Goal: Task Accomplishment & Management: Complete application form

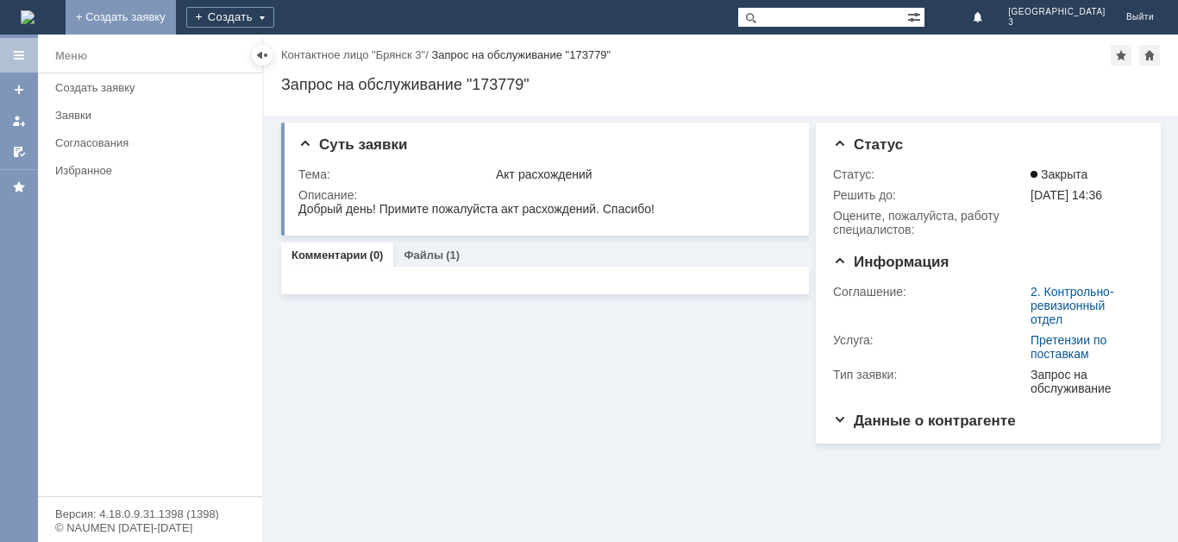
click at [176, 17] on link "+ Создать заявку" at bounding box center [121, 17] width 110 height 35
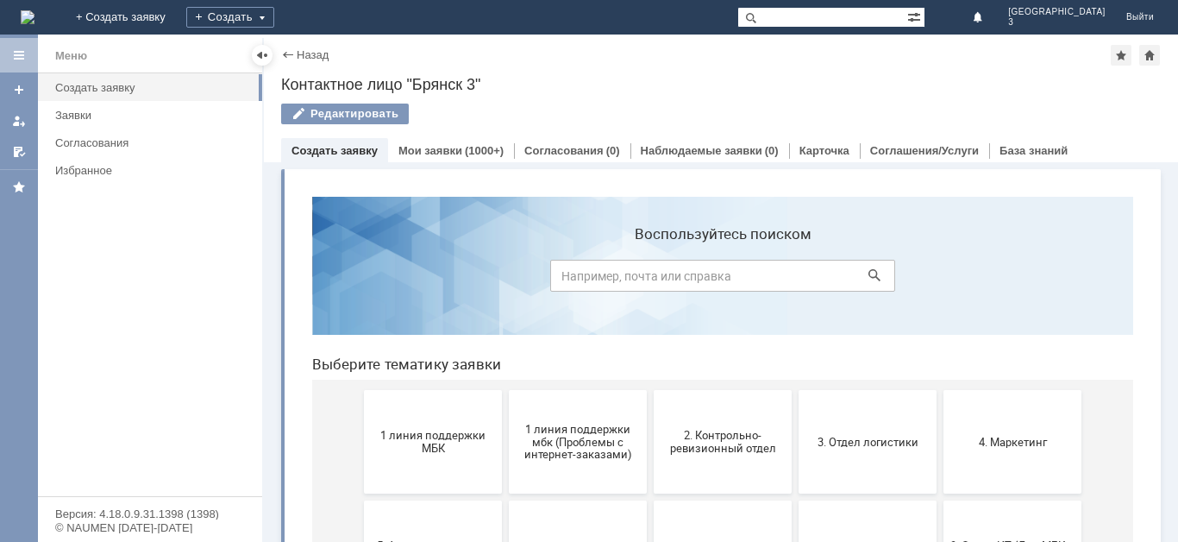
click at [725, 457] on button "2. Контрольно-ревизионный отдел" at bounding box center [723, 442] width 138 height 104
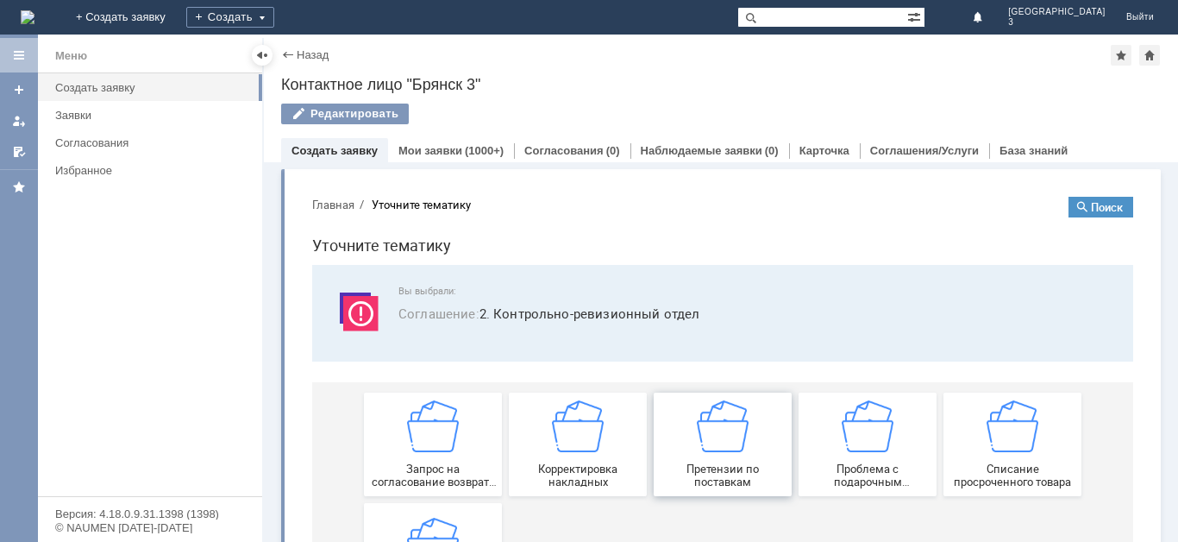
click at [731, 471] on span "Претензии по поставкам" at bounding box center [723, 475] width 128 height 26
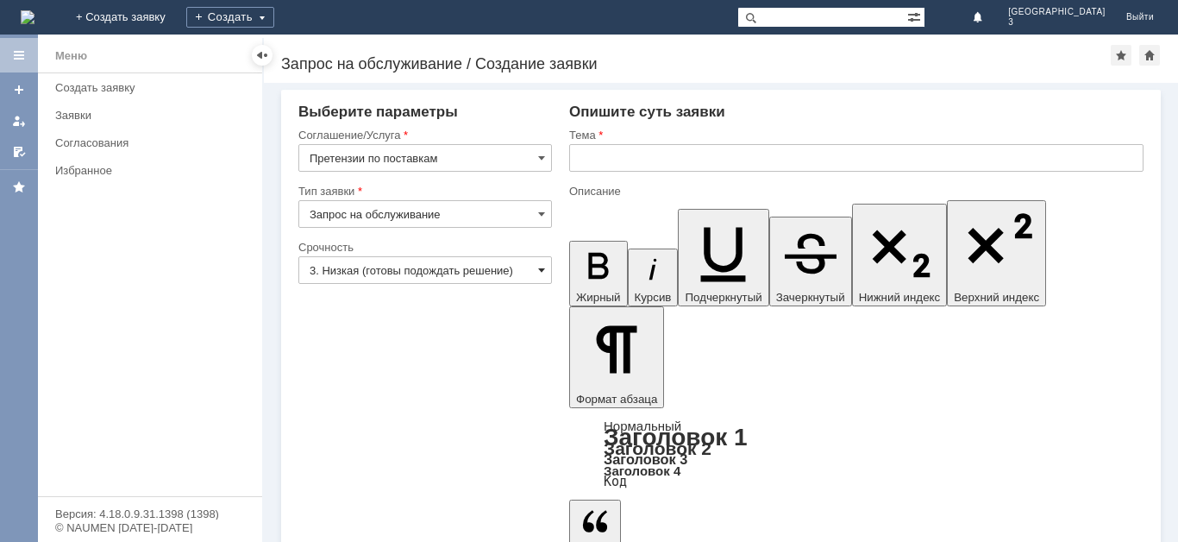
click at [540, 268] on span at bounding box center [541, 270] width 7 height 14
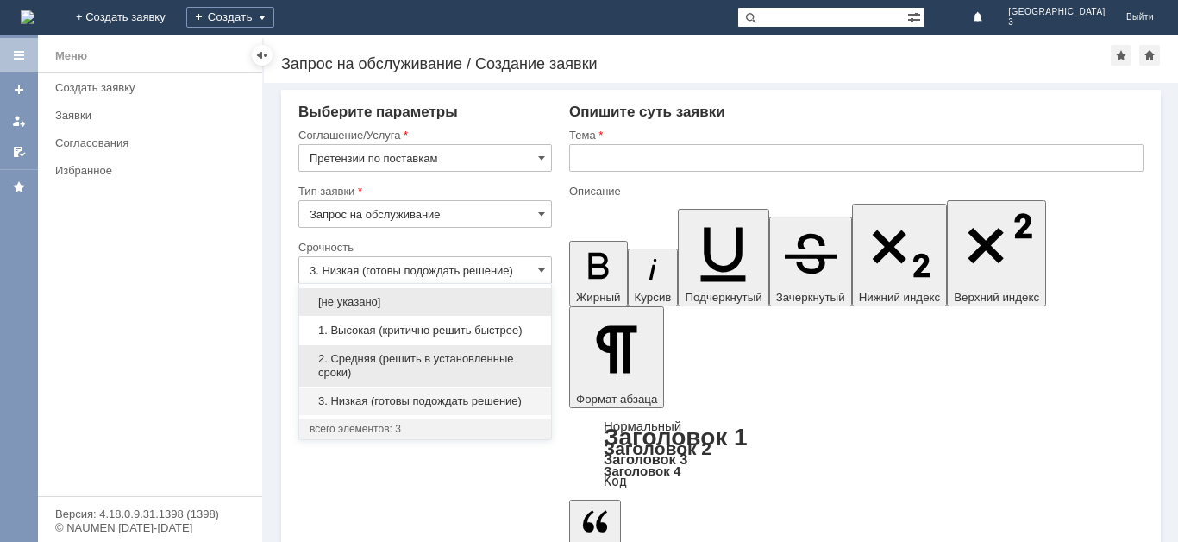
click at [513, 354] on span "2. Средняя (решить в установленные сроки)" at bounding box center [425, 366] width 231 height 28
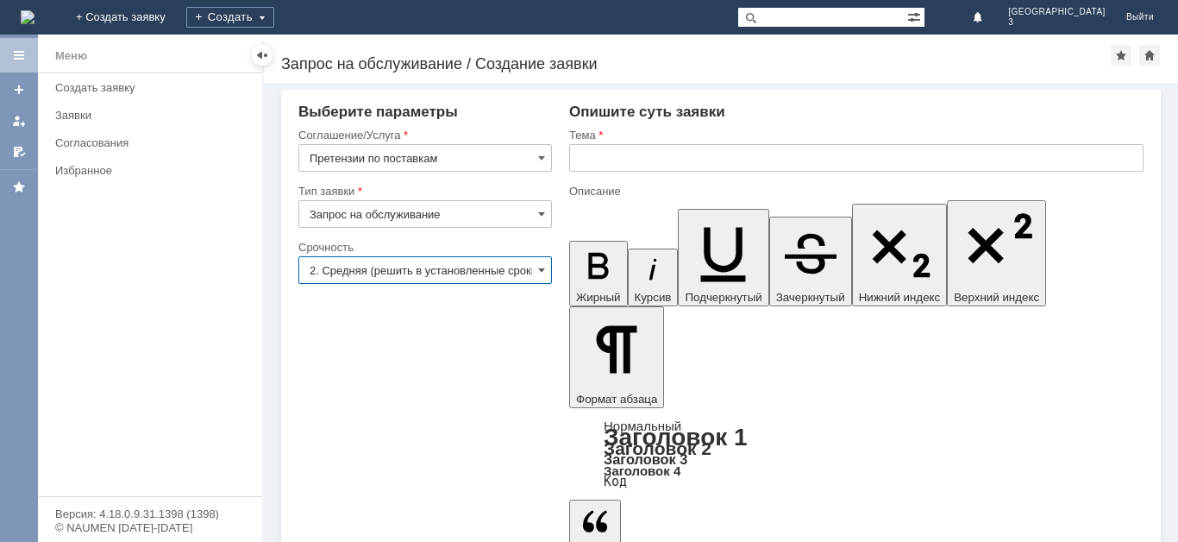
type input "2. Средняя (решить в установленные сроки)"
click at [590, 155] on input "text" at bounding box center [856, 158] width 574 height 28
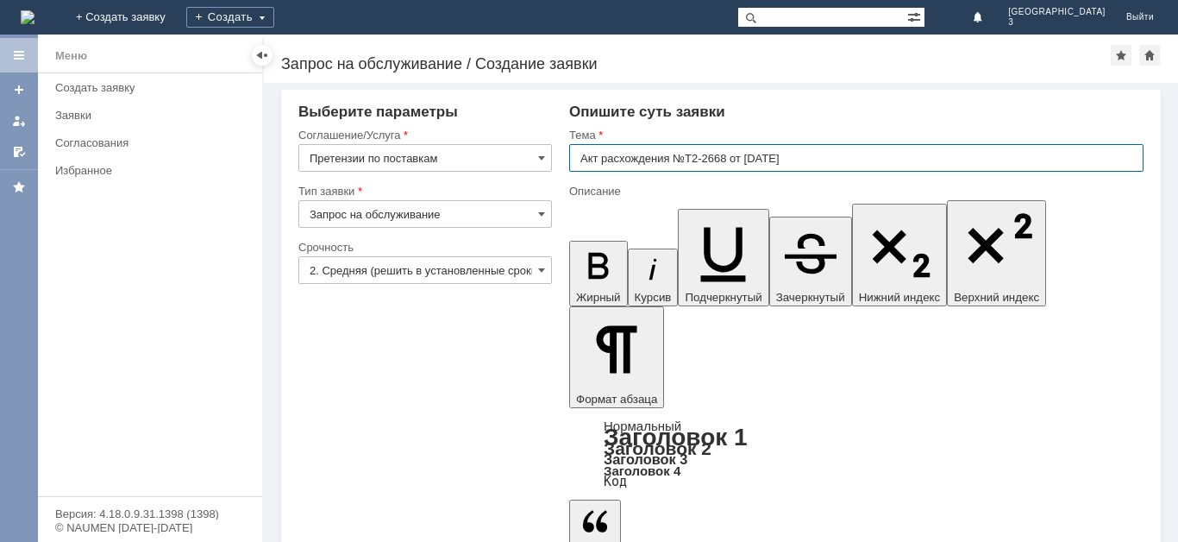
type input "Акт расхождения №Т2-2668 от [DATE]"
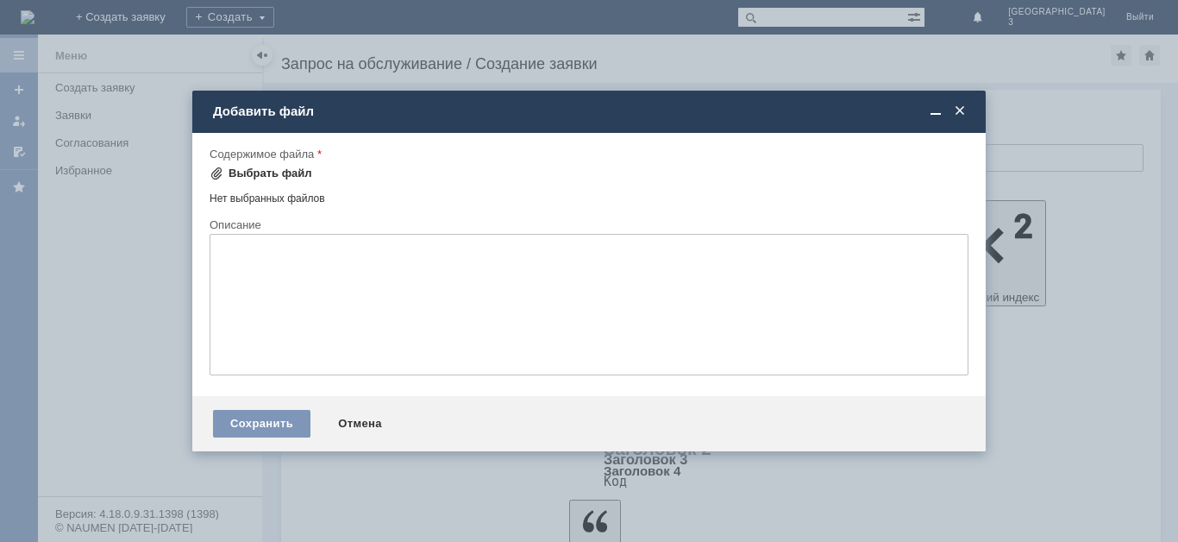
click at [245, 169] on div "Выбрать файл" at bounding box center [271, 173] width 84 height 14
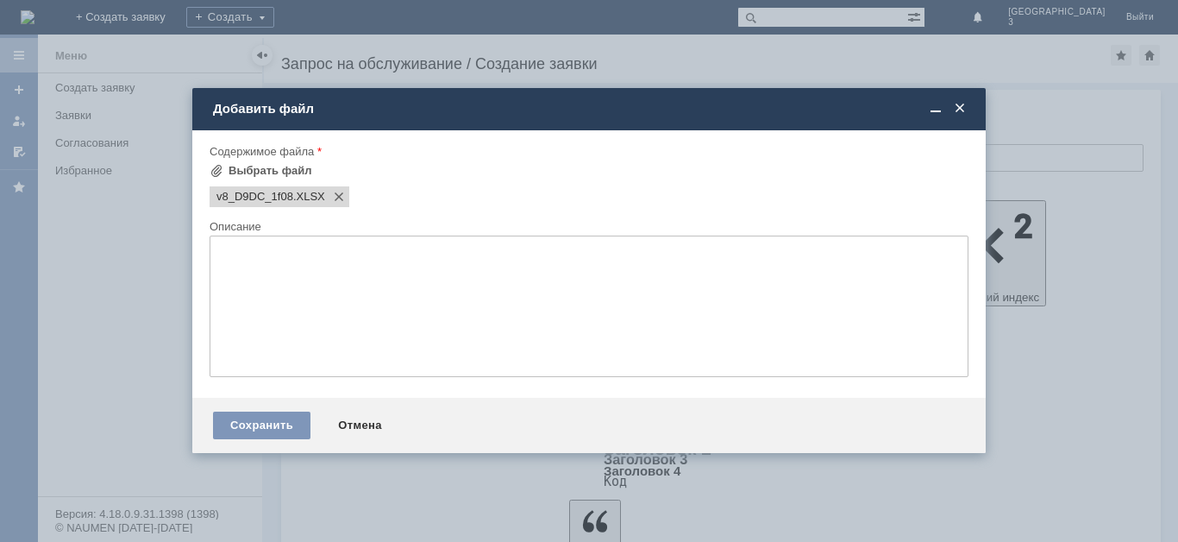
scroll to position [0, 0]
click at [261, 429] on div "Сохранить" at bounding box center [261, 425] width 97 height 28
